Goal: Information Seeking & Learning: Learn about a topic

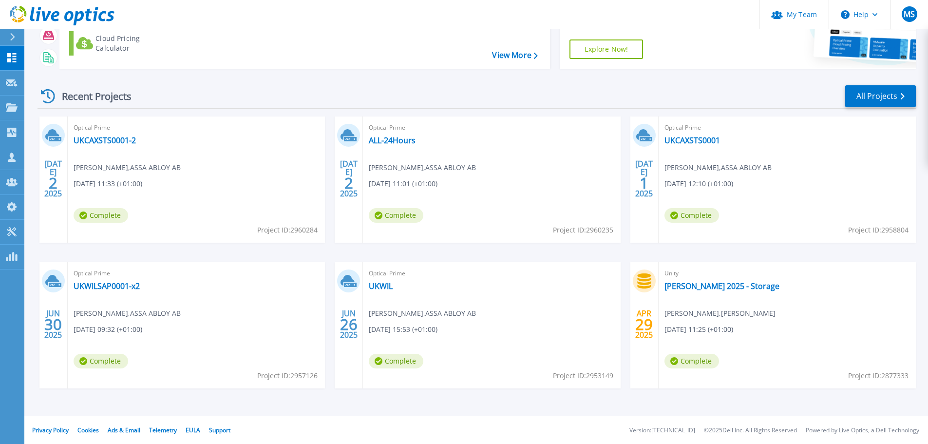
scroll to position [96, 0]
click at [706, 135] on link "UKCAXSTS0001" at bounding box center [693, 140] width 56 height 10
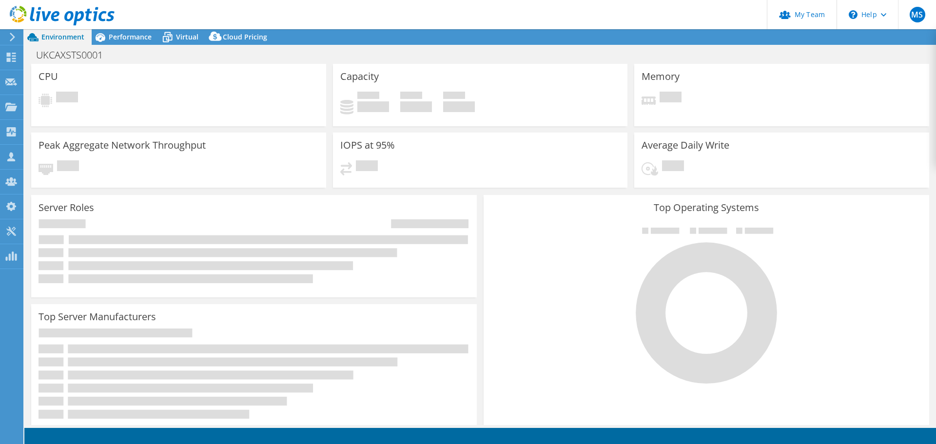
select select "USD"
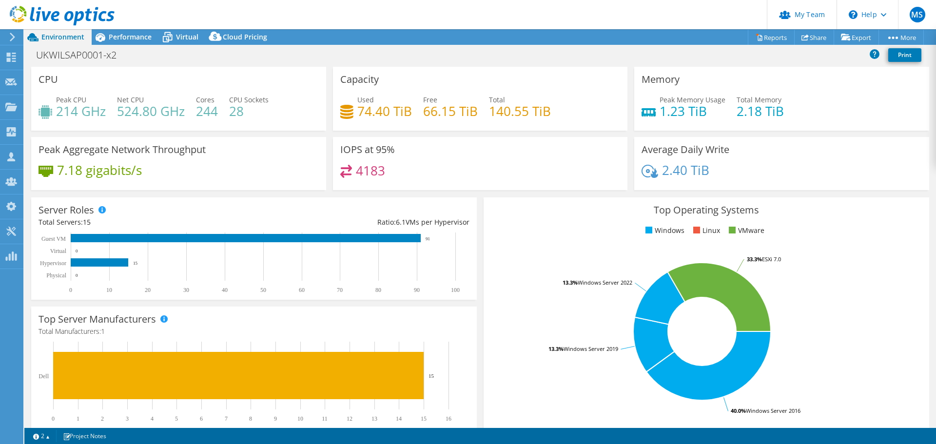
select select "USD"
drag, startPoint x: 424, startPoint y: 177, endPoint x: 335, endPoint y: 143, distance: 95.0
click at [335, 143] on div "IOPS at 95% 4183" at bounding box center [480, 163] width 295 height 53
click at [384, 160] on div "IOPS at 95% 4183" at bounding box center [480, 163] width 295 height 53
drag, startPoint x: 394, startPoint y: 174, endPoint x: 332, endPoint y: 142, distance: 69.3
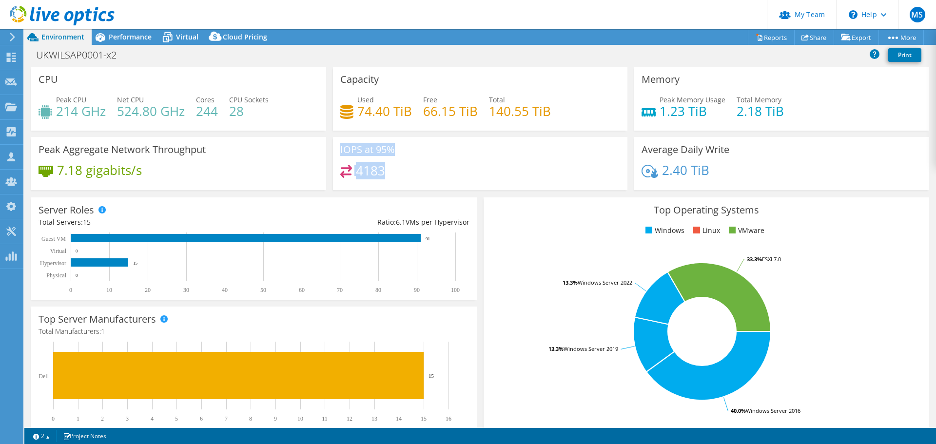
click at [333, 142] on div "IOPS at 95% 4183" at bounding box center [480, 163] width 295 height 53
click at [397, 156] on div "IOPS at 95% 4183" at bounding box center [480, 163] width 295 height 53
drag, startPoint x: 407, startPoint y: 169, endPoint x: 353, endPoint y: 140, distance: 61.0
click at [353, 140] on div "IOPS at 95% 4183" at bounding box center [480, 163] width 295 height 53
click at [449, 163] on div "IOPS at 95% 4183" at bounding box center [480, 163] width 295 height 53
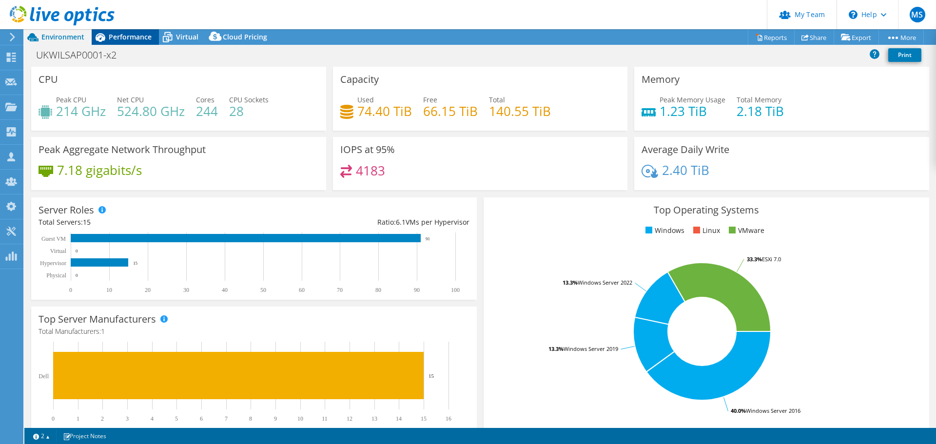
click at [136, 44] on div "Performance" at bounding box center [125, 37] width 67 height 16
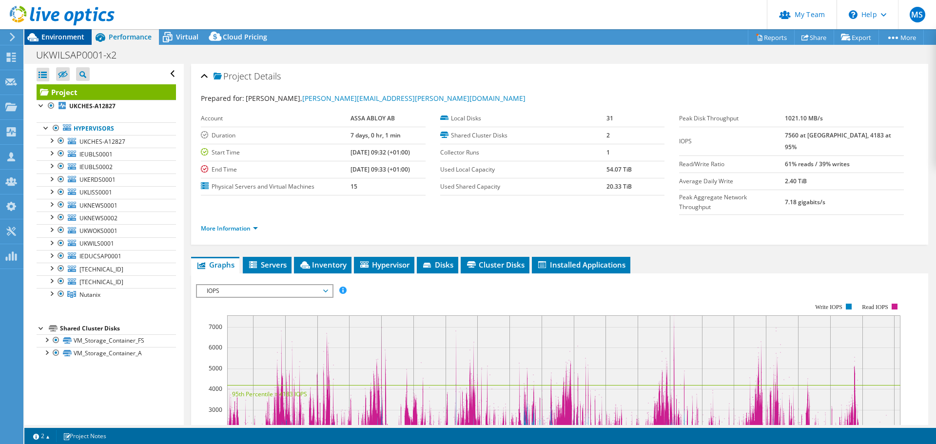
click at [84, 41] on div "Environment" at bounding box center [57, 37] width 67 height 16
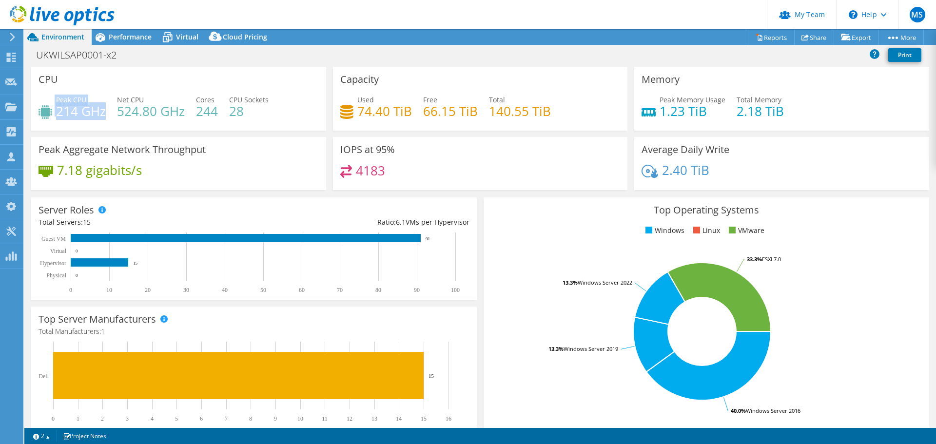
drag, startPoint x: 55, startPoint y: 99, endPoint x: 105, endPoint y: 111, distance: 51.5
click at [105, 111] on div "Peak CPU 214 GHz" at bounding box center [72, 106] width 67 height 22
drag, startPoint x: 396, startPoint y: 169, endPoint x: 340, endPoint y: 142, distance: 62.3
click at [340, 142] on div "IOPS at 95% 4183" at bounding box center [480, 163] width 295 height 53
click at [417, 158] on div "IOPS at 95% 4183" at bounding box center [480, 163] width 295 height 53
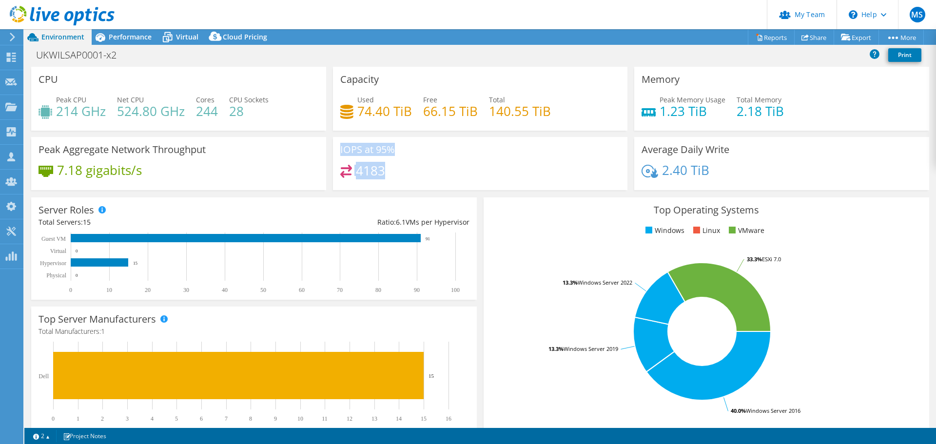
drag, startPoint x: 418, startPoint y: 167, endPoint x: 360, endPoint y: 141, distance: 63.5
click at [360, 141] on div "IOPS at 95% 4183" at bounding box center [480, 163] width 295 height 53
click at [212, 106] on h4 "244" at bounding box center [207, 111] width 22 height 11
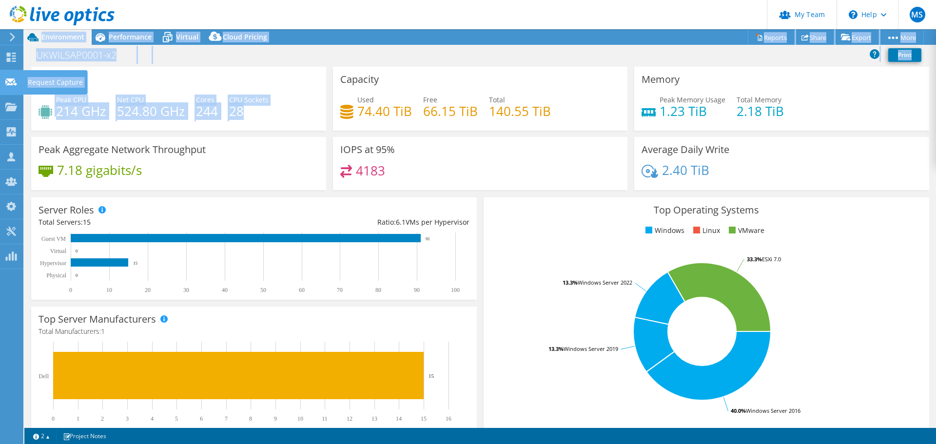
drag, startPoint x: 247, startPoint y: 110, endPoint x: 5, endPoint y: 81, distance: 243.9
click at [5, 81] on div "MS Partner Team Admin Matthew Sephton matthewse@softcat.com softcat.com My Prof…" at bounding box center [468, 222] width 936 height 444
click at [41, 95] on div "Peak CPU 214 GHz" at bounding box center [72, 106] width 67 height 22
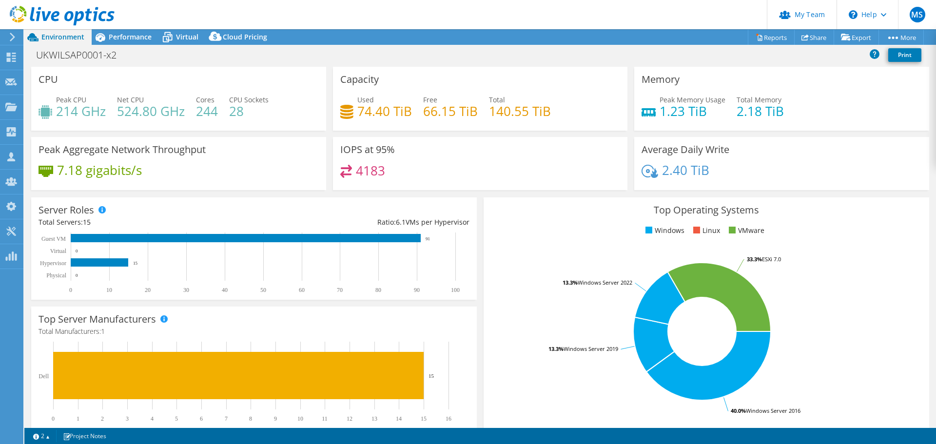
click at [66, 100] on span "Peak CPU" at bounding box center [71, 99] width 30 height 9
click at [66, 102] on span "Peak CPU" at bounding box center [71, 99] width 30 height 9
drag, startPoint x: 77, startPoint y: 104, endPoint x: 59, endPoint y: 97, distance: 18.7
click at [59, 97] on div "Peak CPU 214 GHz" at bounding box center [81, 106] width 50 height 22
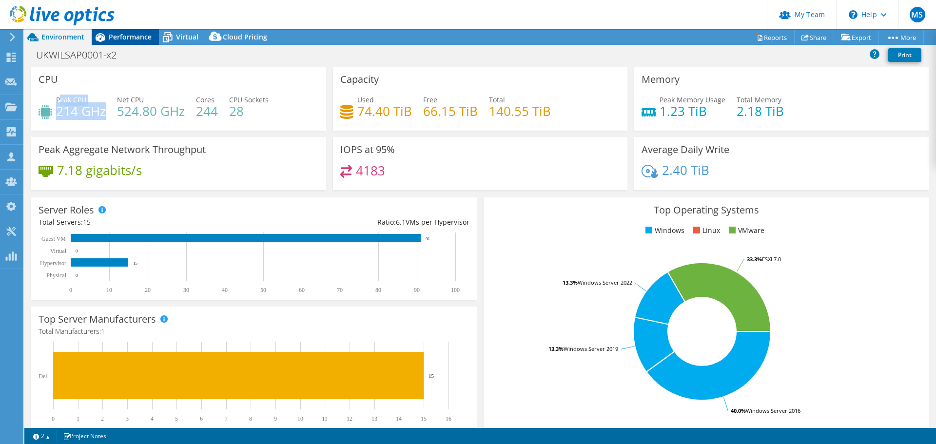
click at [129, 39] on span "Performance" at bounding box center [130, 36] width 43 height 9
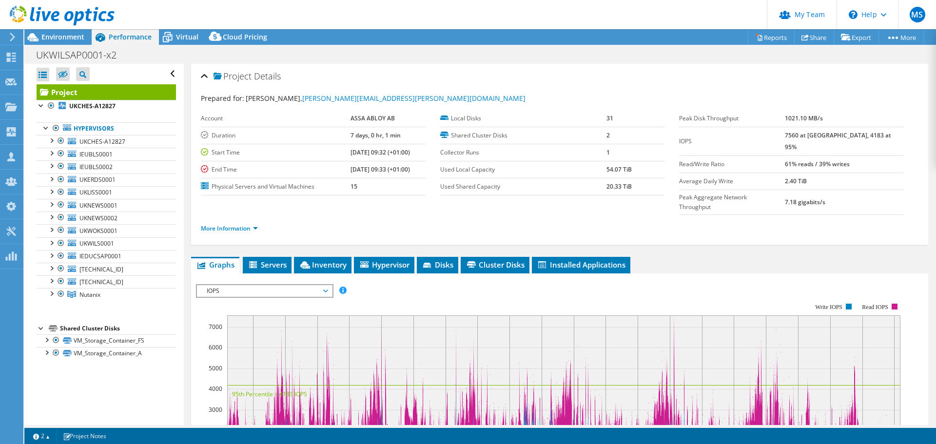
click at [312, 284] on div "IOPS IOPS Disk Throughput IO Size Latency Queue Depth CPU Percentage Memory Pag…" at bounding box center [264, 291] width 137 height 14
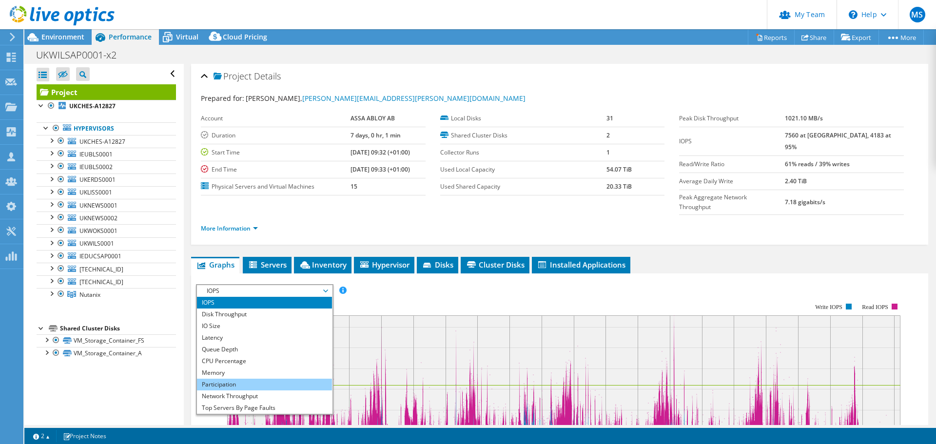
click at [257, 379] on li "Participation" at bounding box center [264, 385] width 135 height 12
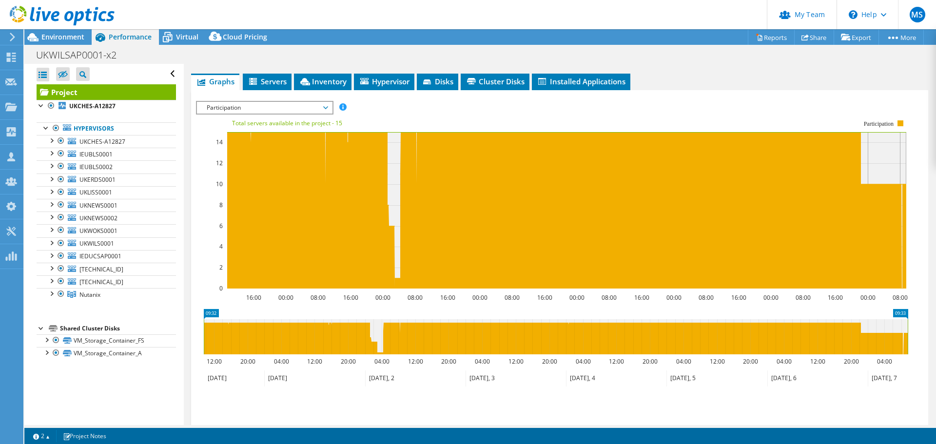
scroll to position [142, 0]
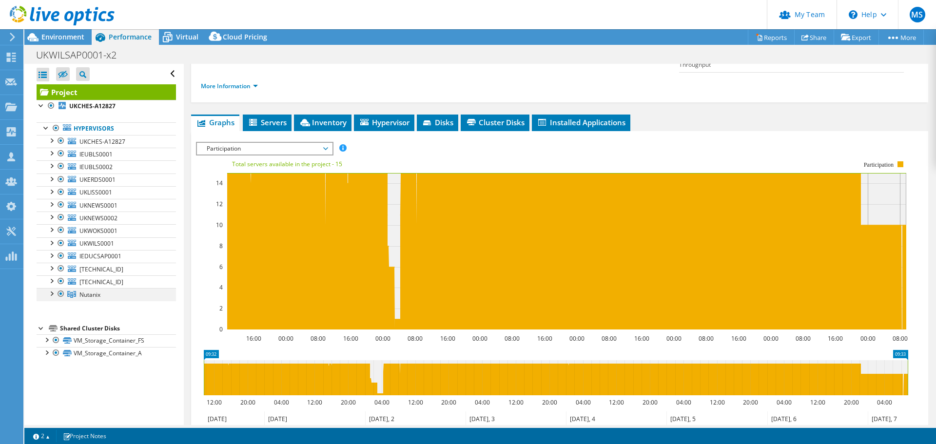
click at [52, 292] on div at bounding box center [51, 293] width 10 height 10
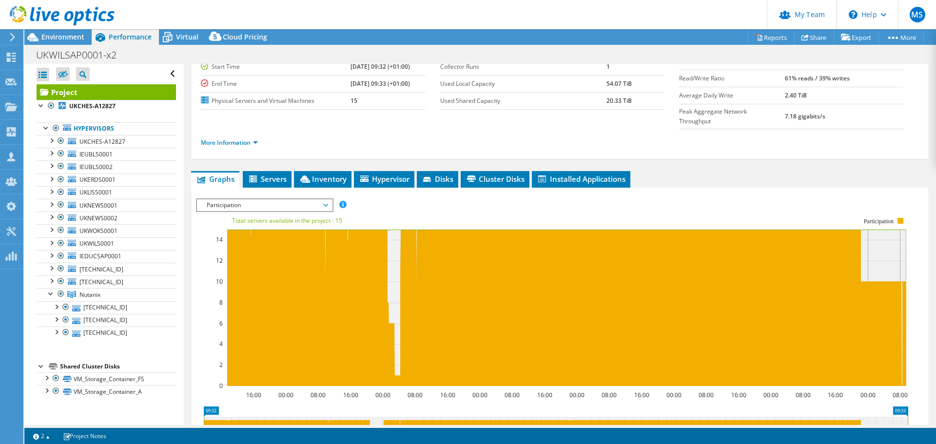
scroll to position [0, 0]
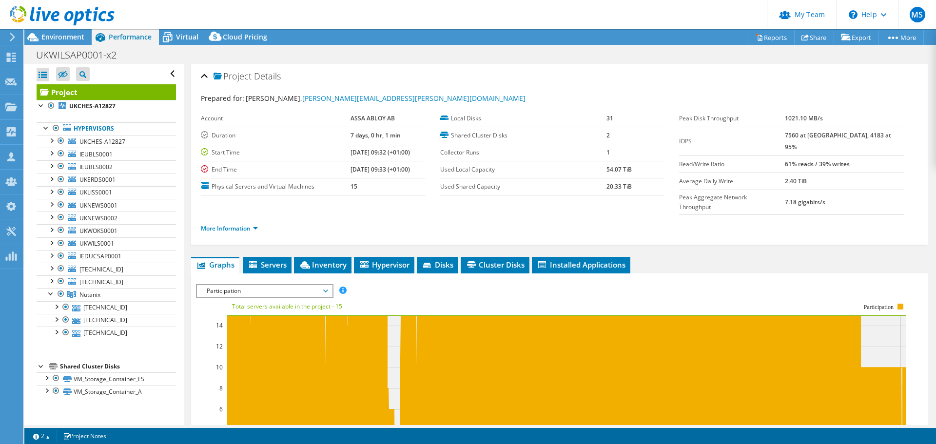
click at [272, 284] on div "Participation IOPS Disk Throughput IO Size Latency Queue Depth CPU Percentage M…" at bounding box center [264, 291] width 137 height 14
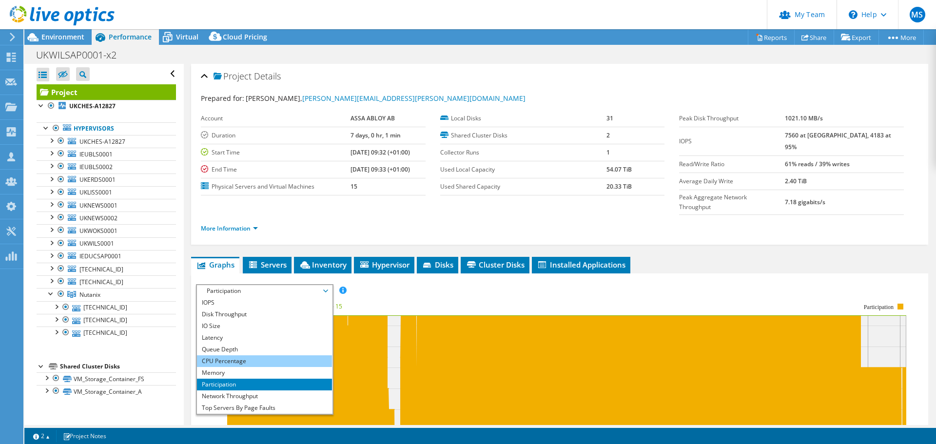
click at [232, 355] on li "CPU Percentage" at bounding box center [264, 361] width 135 height 12
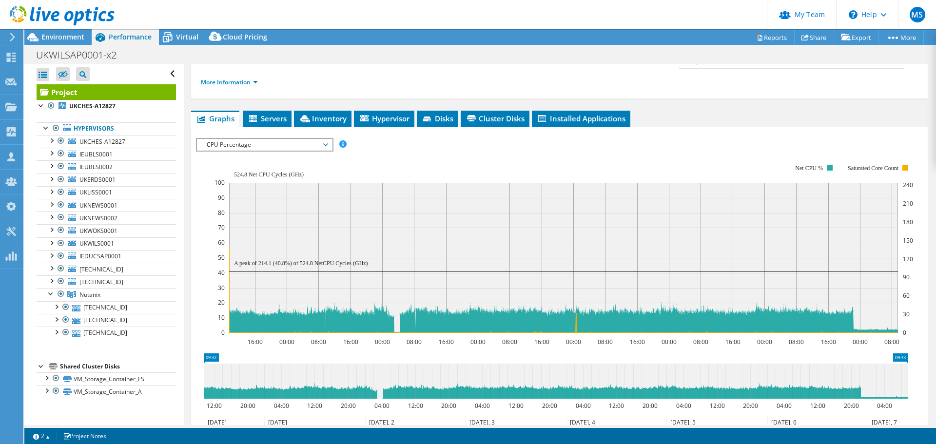
scroll to position [195, 0]
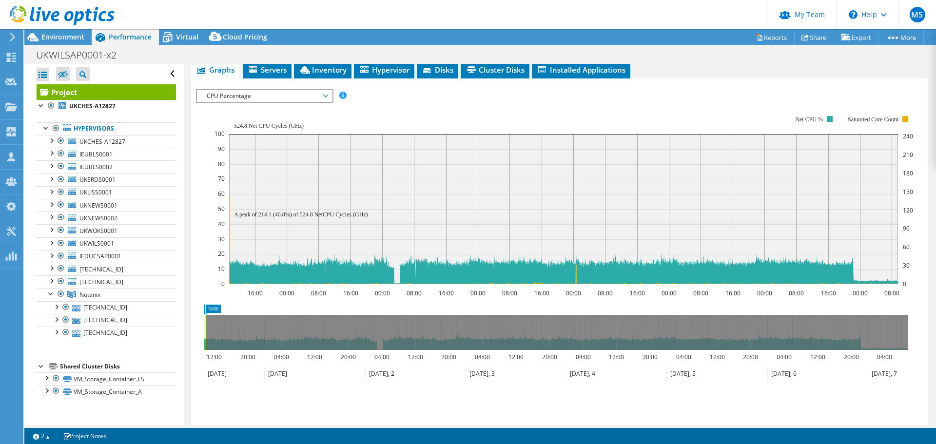
drag, startPoint x: 909, startPoint y: 310, endPoint x: 208, endPoint y: 310, distance: 701.8
click at [208, 315] on rect at bounding box center [206, 332] width 4 height 35
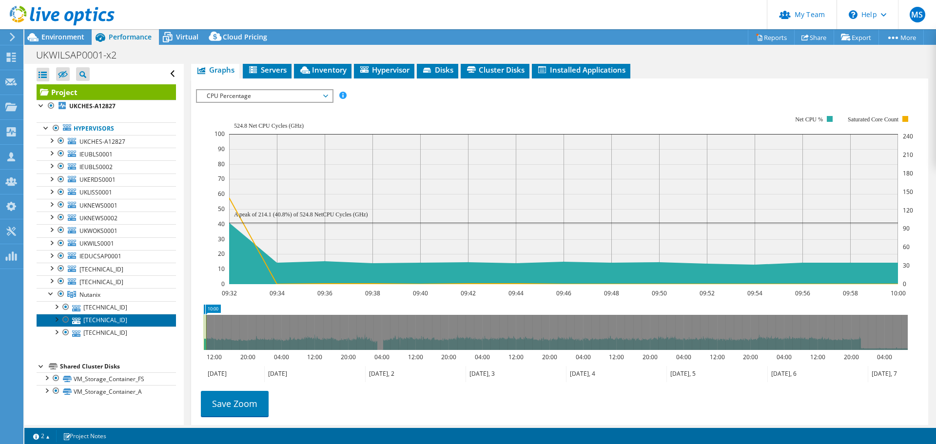
click at [107, 321] on link "10.22.2.202" at bounding box center [106, 320] width 139 height 13
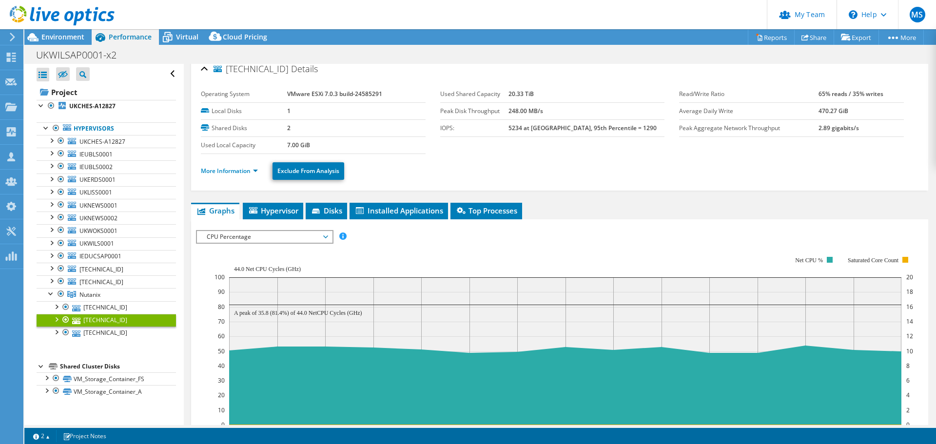
scroll to position [0, 0]
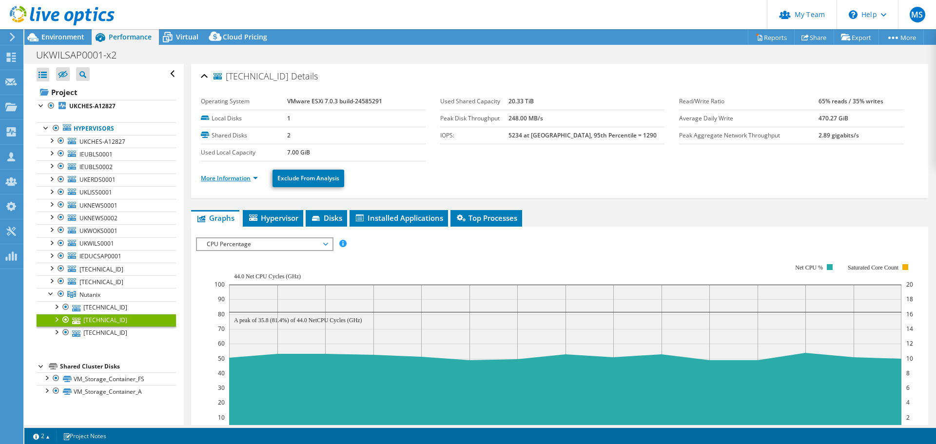
click at [235, 180] on link "More Information" at bounding box center [229, 178] width 57 height 8
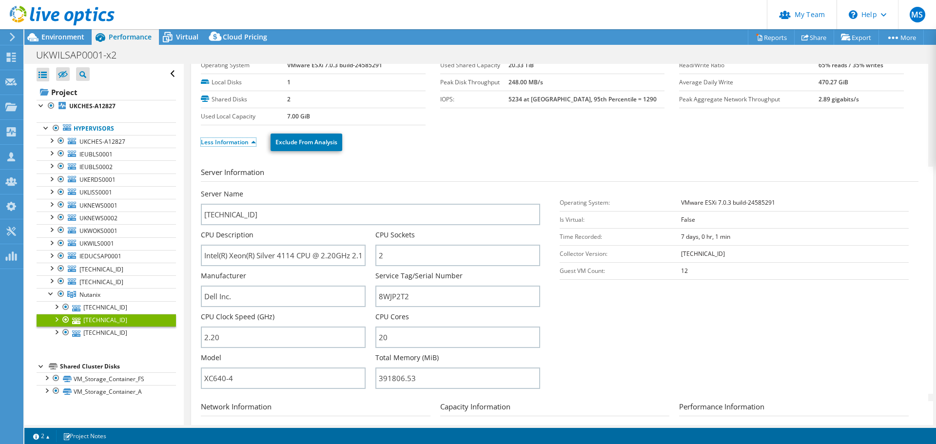
scroll to position [49, 0]
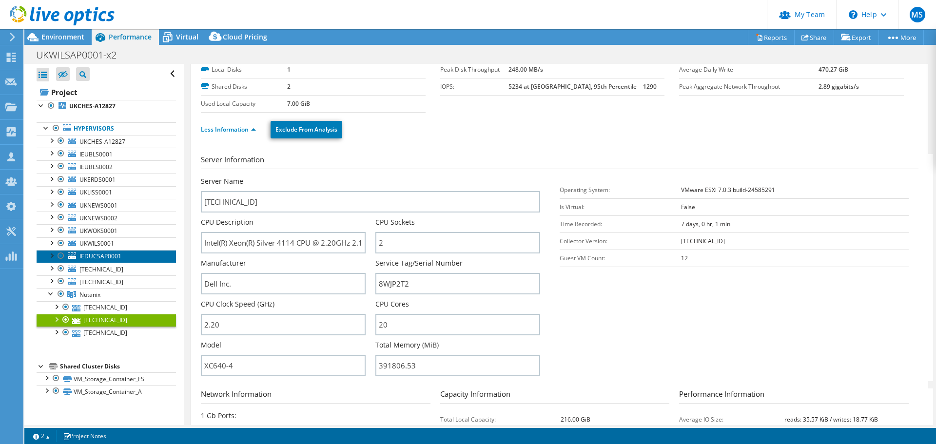
click at [131, 255] on link "IEDUCSAP0001" at bounding box center [106, 256] width 139 height 13
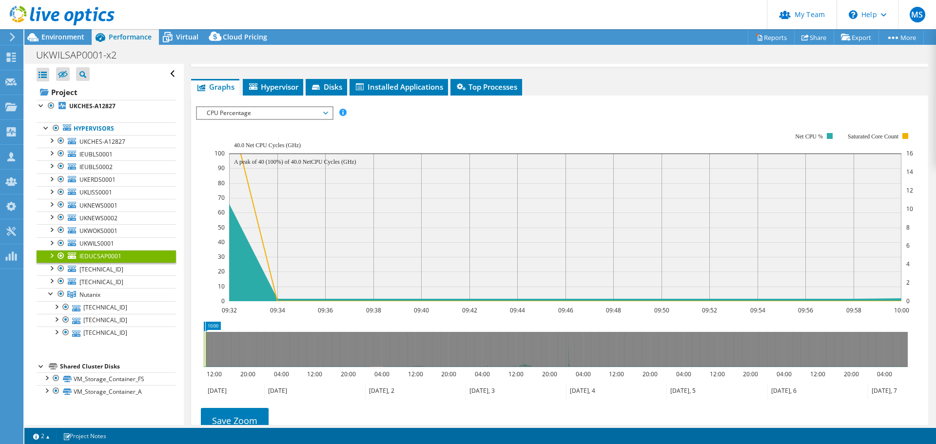
scroll to position [195, 0]
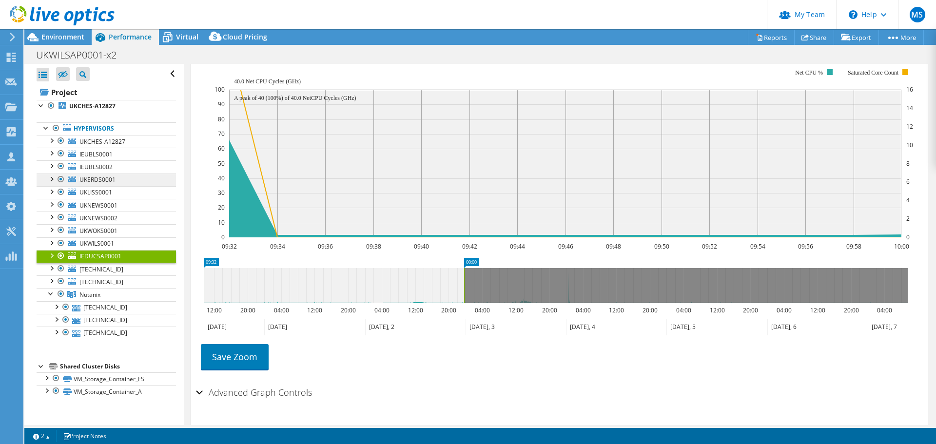
drag, startPoint x: 206, startPoint y: 288, endPoint x: 45, endPoint y: 175, distance: 197.0
click at [462, 296] on rect at bounding box center [464, 285] width 4 height 35
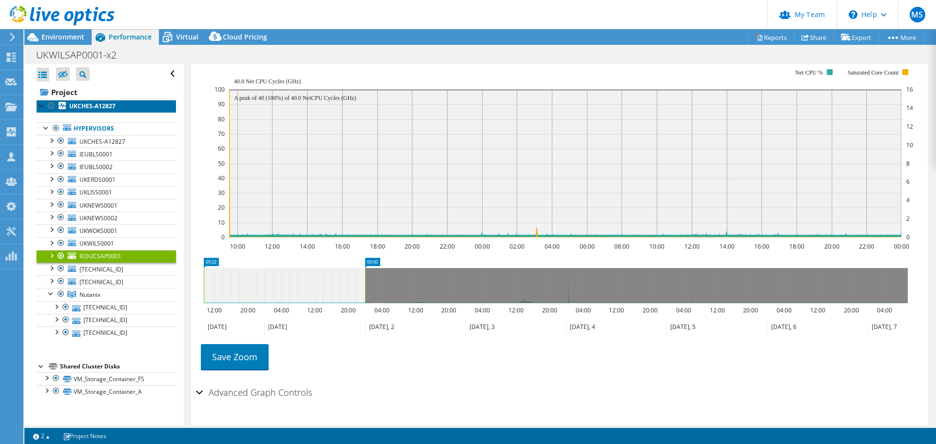
click at [86, 107] on b "UKCHES-A12827" at bounding box center [92, 106] width 46 height 8
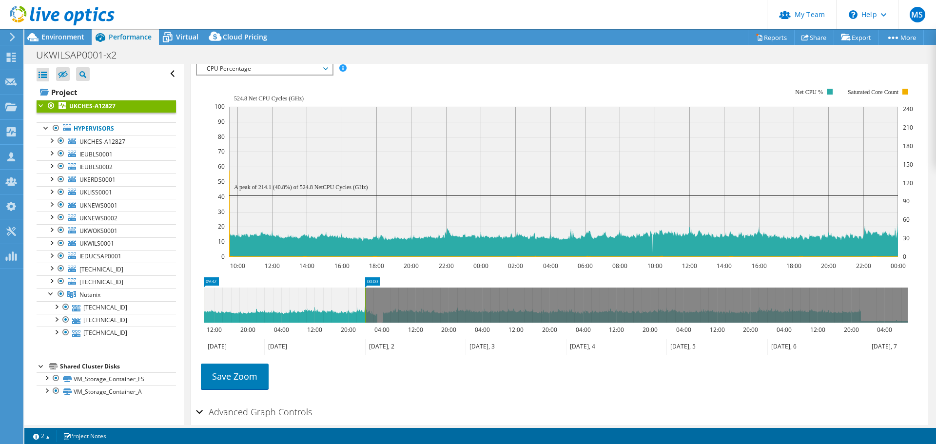
scroll to position [212, 0]
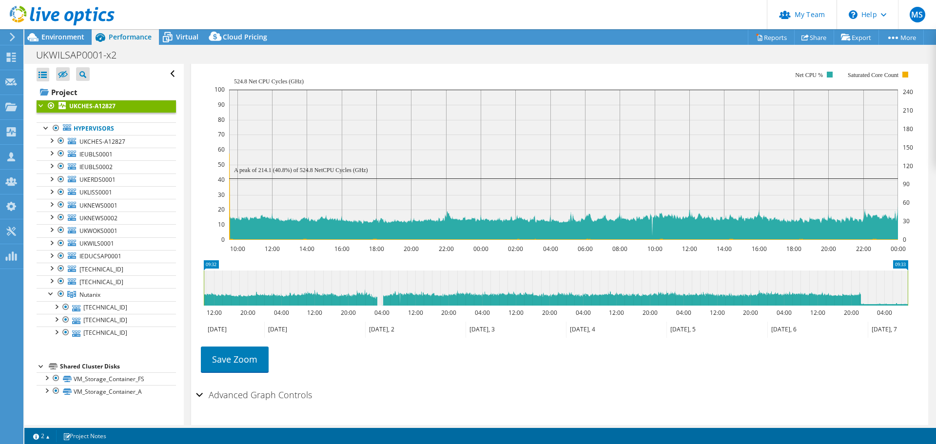
drag, startPoint x: 365, startPoint y: 281, endPoint x: 919, endPoint y: 290, distance: 554.2
click at [935, 290] on html "MS Partner Team Admin Matthew Sephton matthewse@softcat.com softcat.com My Prof…" at bounding box center [468, 222] width 936 height 444
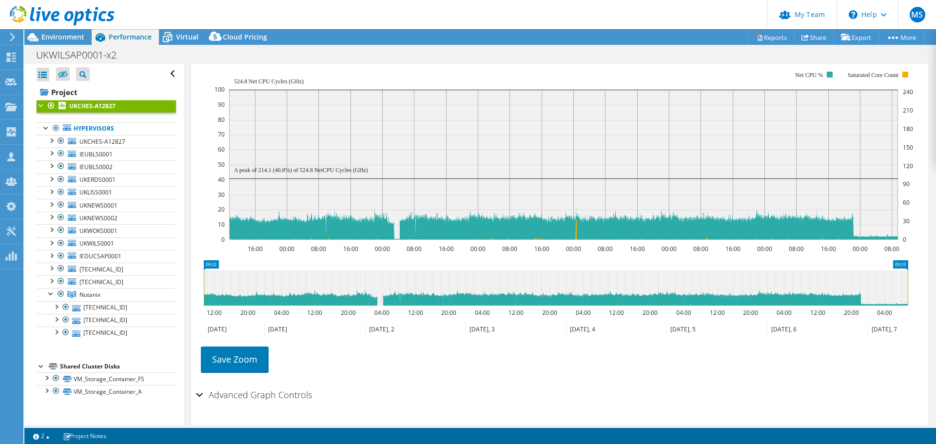
scroll to position [115, 0]
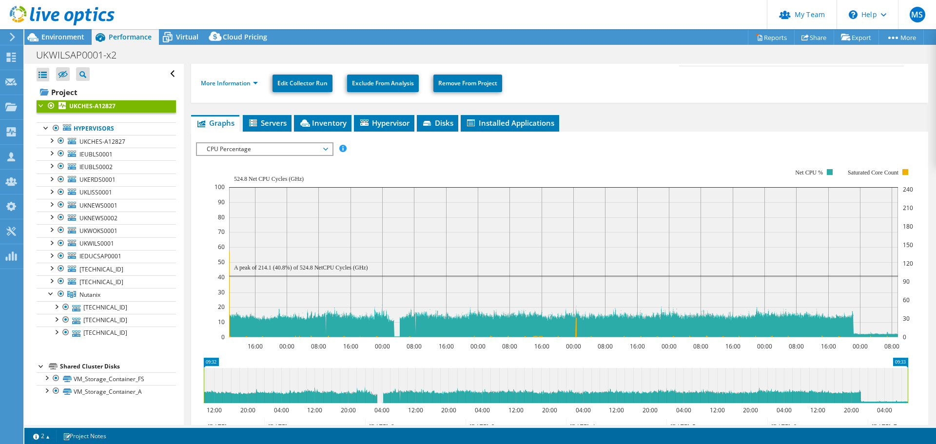
click at [658, 363] on icon "09:32 09:33 12:00 20:00 04:00 12:00 20:00 04:00 12:00 20:00 04:00 12:00 20:00 0…" at bounding box center [555, 397] width 719 height 78
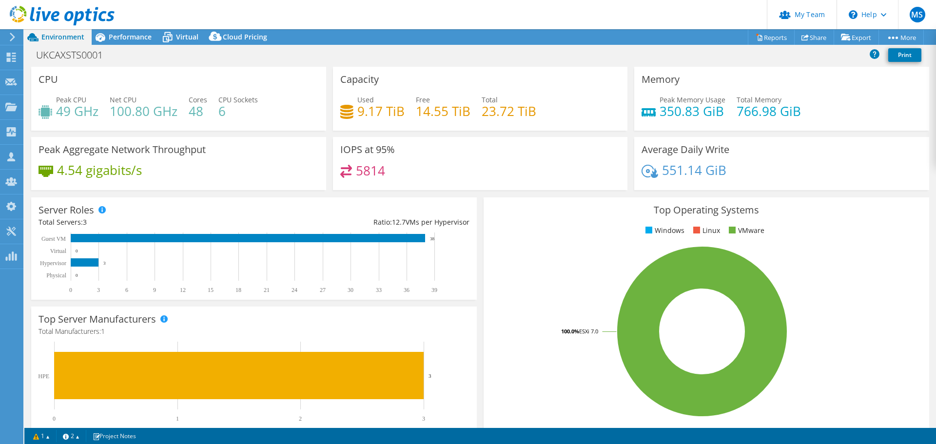
select select "USD"
click at [113, 37] on span "Performance" at bounding box center [130, 36] width 43 height 9
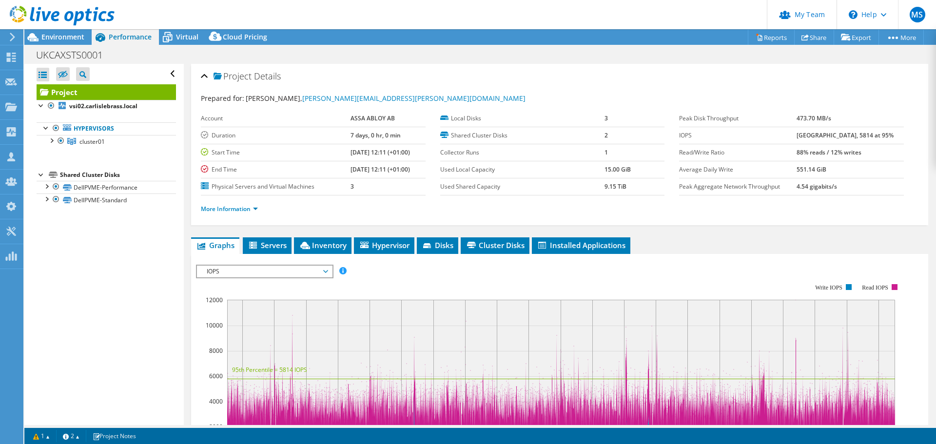
click at [256, 277] on div "IOPS IOPS Disk Throughput IO Size Latency Queue Depth CPU Percentage Memory Pag…" at bounding box center [264, 272] width 137 height 14
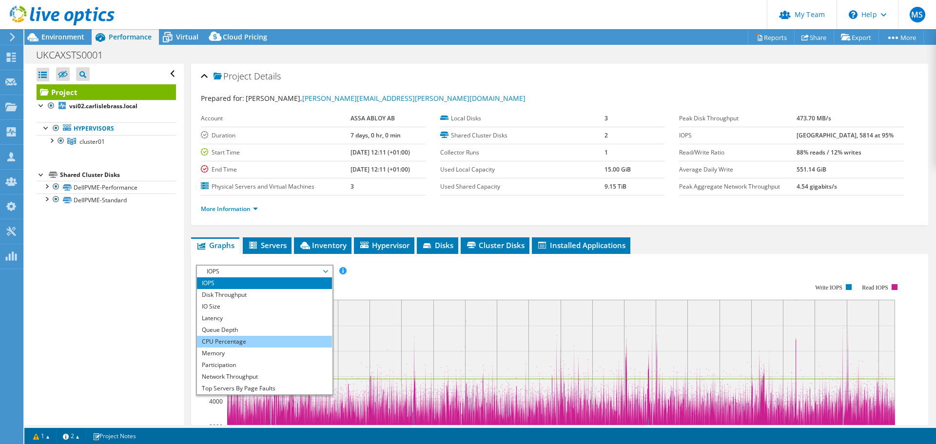
click at [248, 343] on li "CPU Percentage" at bounding box center [264, 342] width 135 height 12
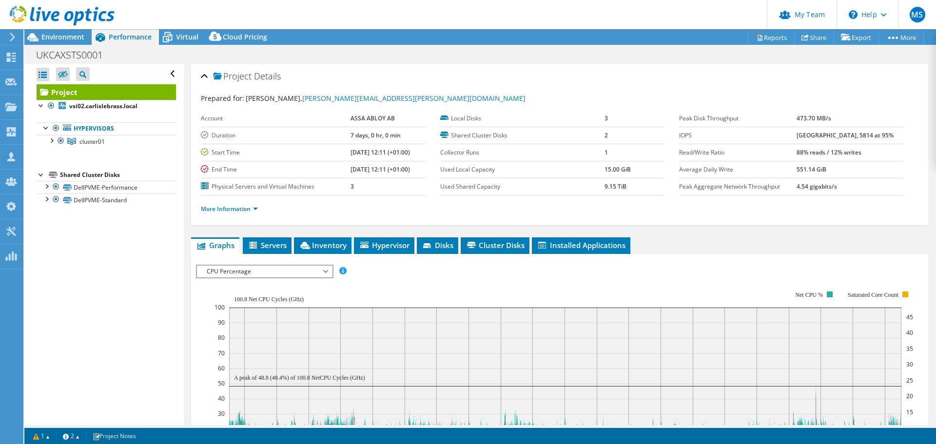
scroll to position [240, 0]
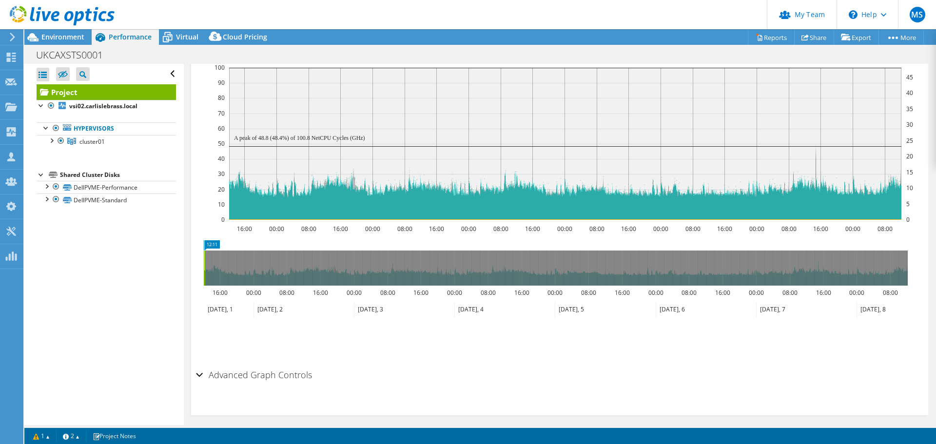
drag, startPoint x: 907, startPoint y: 256, endPoint x: 203, endPoint y: 245, distance: 703.9
click at [203, 245] on icon "12:11 12:11 16:00 00:00 08:00 16:00 00:00 08:00 16:00 00:00 08:00 16:00 00:00 0…" at bounding box center [555, 279] width 719 height 78
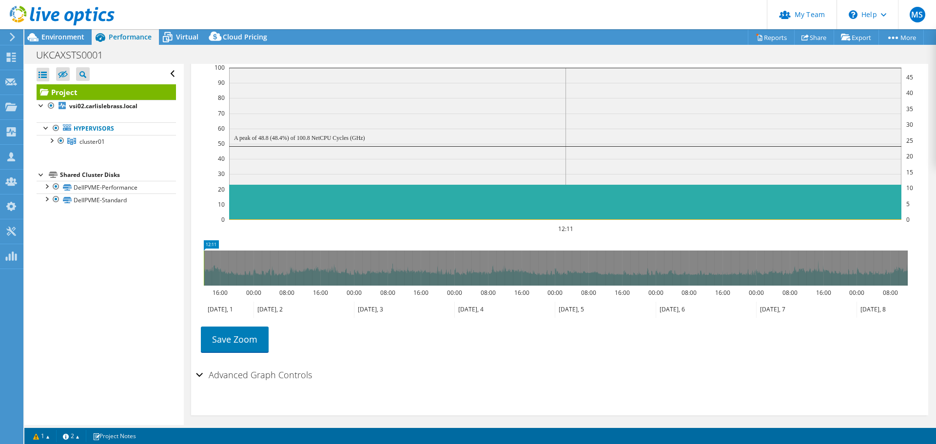
click at [206, 262] on icon at bounding box center [556, 268] width 704 height 35
click at [207, 261] on rect at bounding box center [207, 268] width 4 height 35
drag, startPoint x: 205, startPoint y: 261, endPoint x: 213, endPoint y: 261, distance: 8.3
click at [213, 261] on rect at bounding box center [212, 268] width 4 height 35
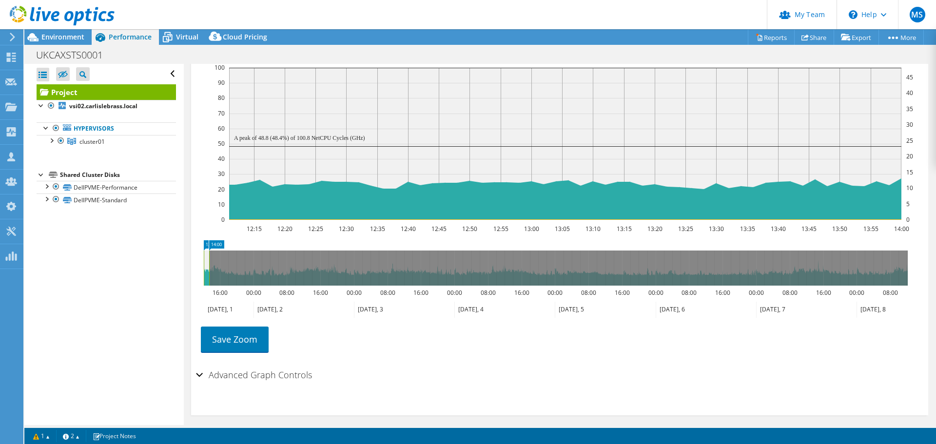
click at [210, 261] on rect at bounding box center [209, 268] width 4 height 35
click at [206, 260] on rect at bounding box center [208, 268] width 4 height 35
drag, startPoint x: 211, startPoint y: 259, endPoint x: 206, endPoint y: 265, distance: 7.3
click at [206, 265] on rect at bounding box center [207, 268] width 4 height 35
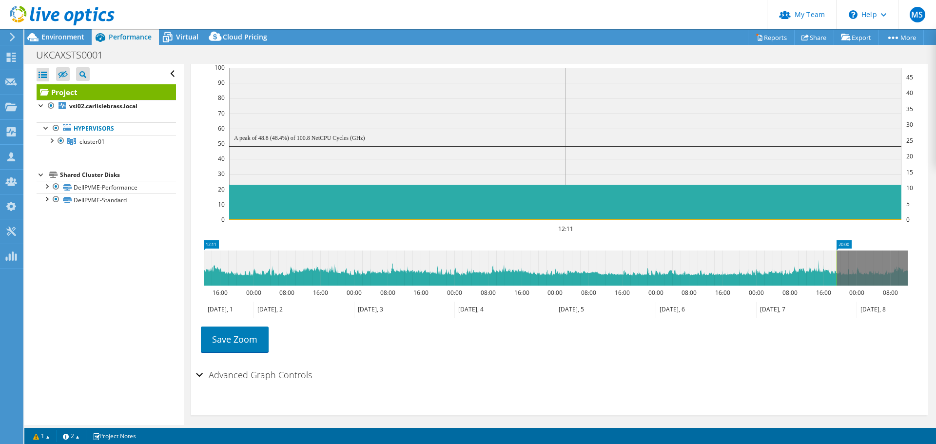
drag, startPoint x: 205, startPoint y: 263, endPoint x: 127, endPoint y: 45, distance: 231.2
click at [910, 270] on icon "12:11 20:00 16:00 00:00 08:00 16:00 00:00 08:00 16:00 00:00 08:00 16:00 00:00 0…" at bounding box center [555, 279] width 719 height 78
